Goal: Navigation & Orientation: Find specific page/section

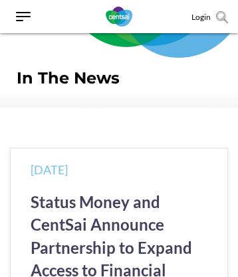
click at [119, 17] on img at bounding box center [119, 17] width 27 height 20
